Goal: Task Accomplishment & Management: Use online tool/utility

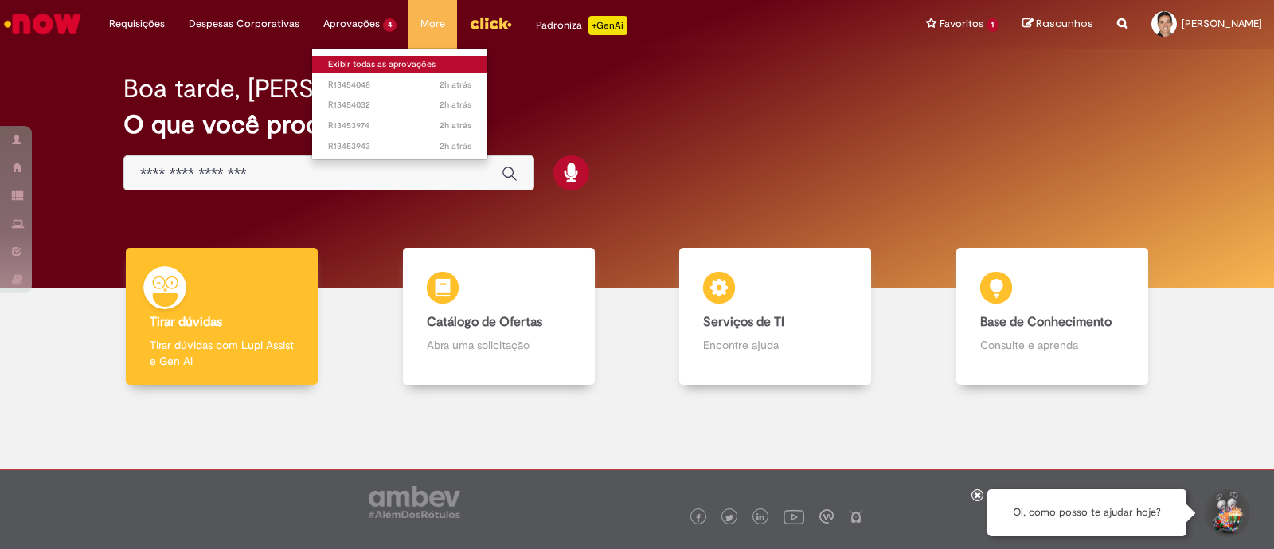
click at [379, 61] on link "Exibir todas as aprovações" at bounding box center [399, 65] width 175 height 18
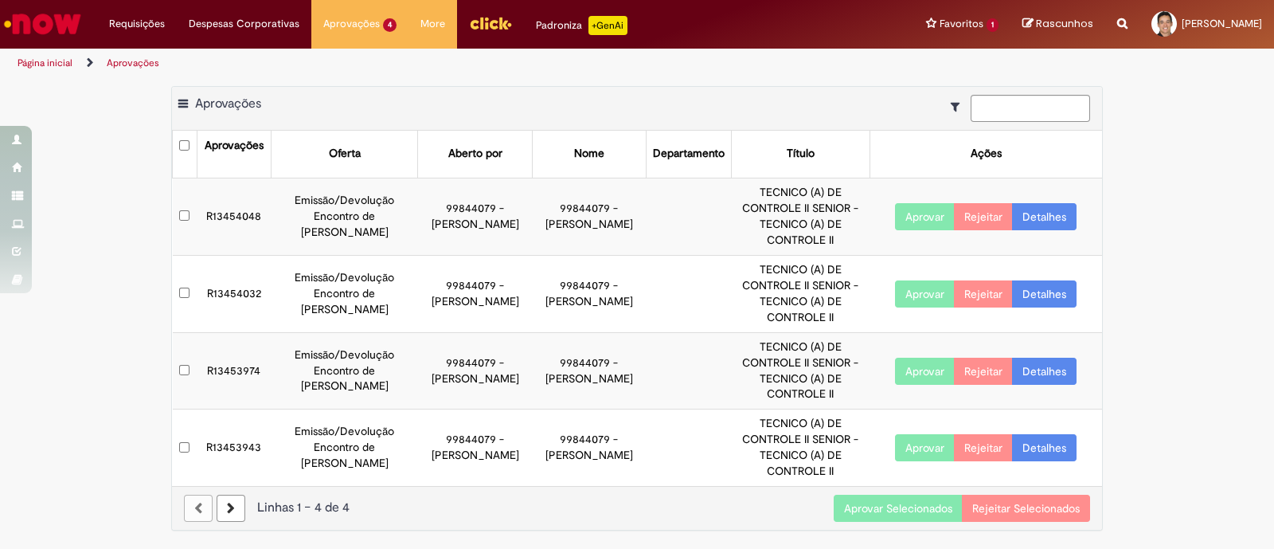
click at [884, 507] on button "Aprovar Selecionados" at bounding box center [898, 508] width 129 height 27
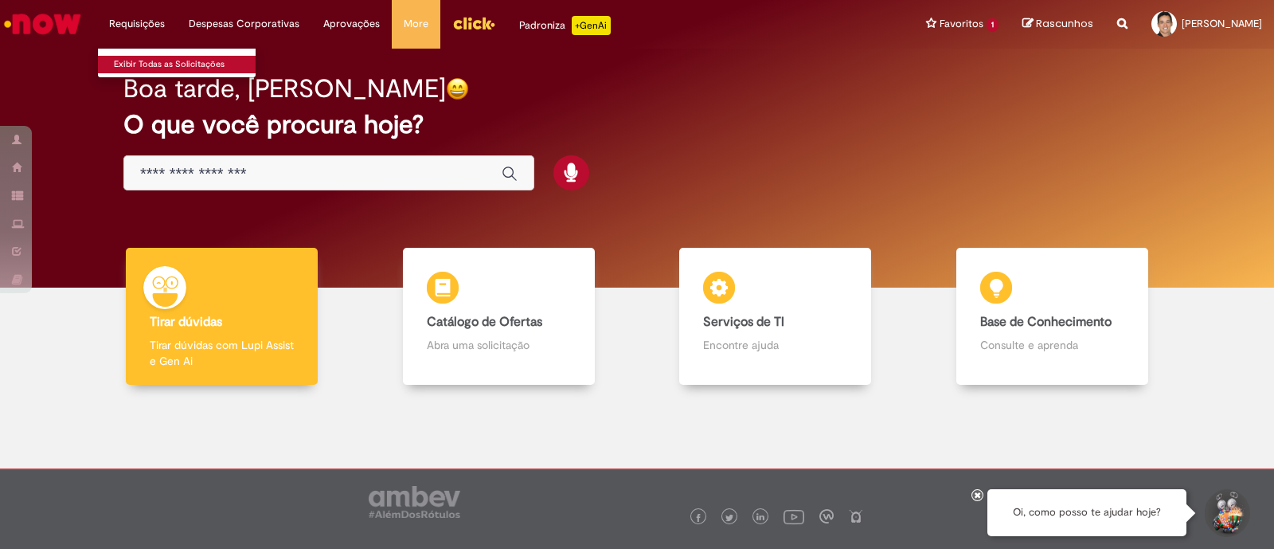
click at [149, 60] on link "Exibir Todas as Solicitações" at bounding box center [185, 65] width 175 height 18
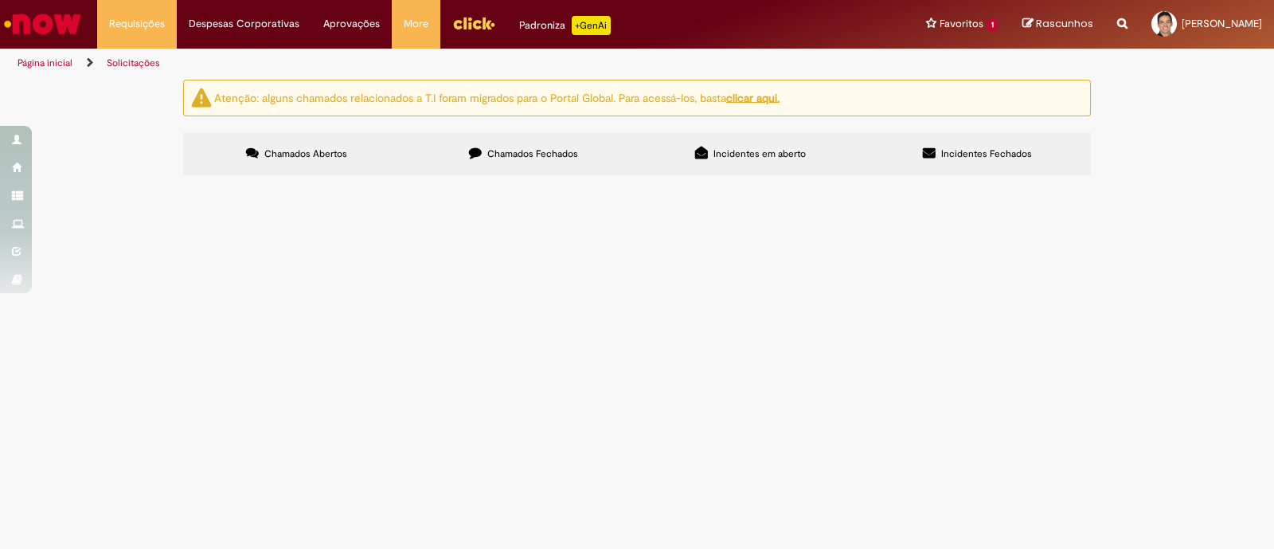
click at [516, 155] on span "Chamados Fechados" at bounding box center [532, 153] width 91 height 13
click at [466, 29] on img "Menu Cabeçalho" at bounding box center [473, 23] width 43 height 24
click at [48, 24] on img "Ir para a Homepage" at bounding box center [43, 24] width 82 height 32
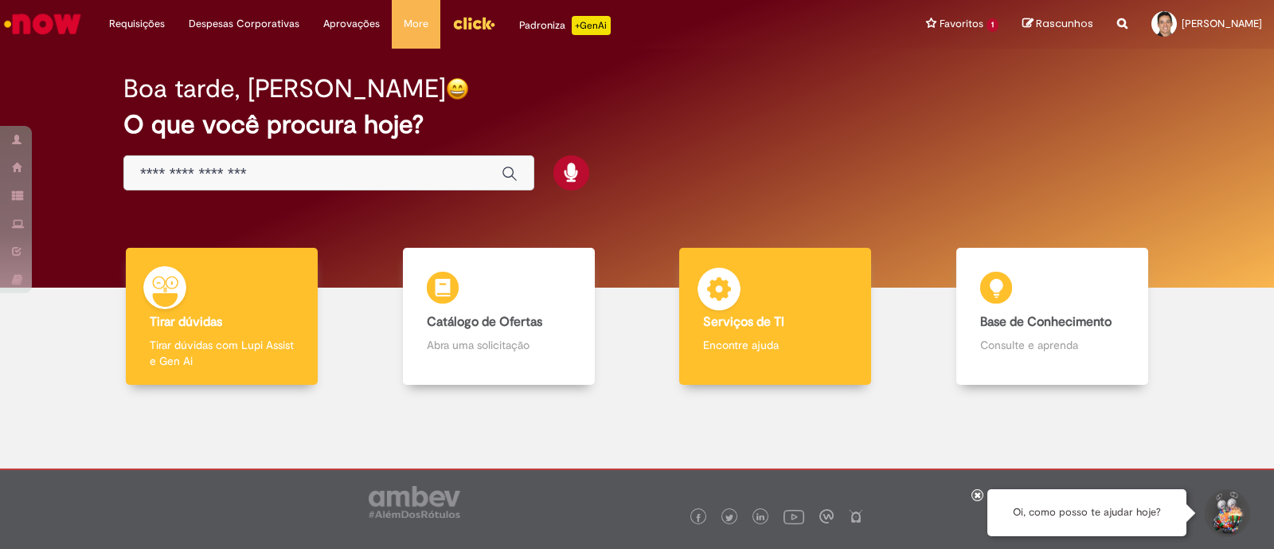
click at [773, 316] on b "Serviços de TI" at bounding box center [743, 322] width 81 height 16
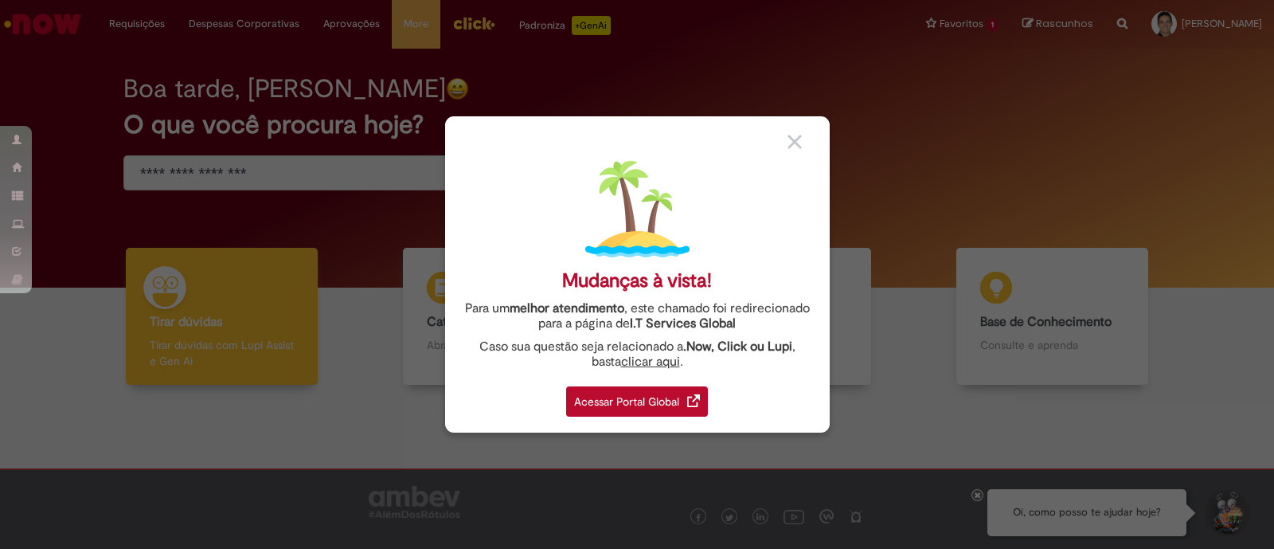
click at [648, 396] on div "Acessar Portal Global" at bounding box center [637, 401] width 142 height 30
